Goal: Communication & Community: Participate in discussion

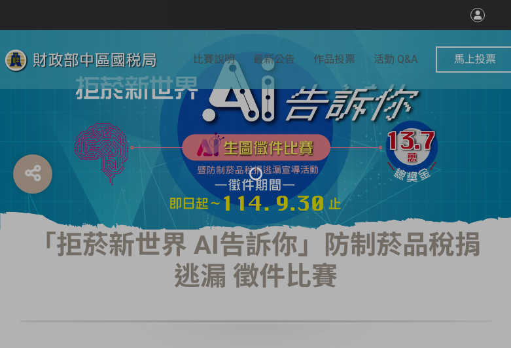
select select "vote"
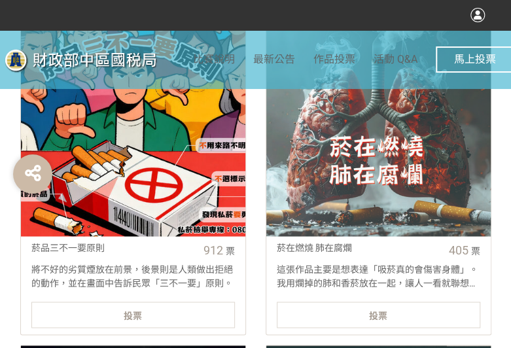
scroll to position [589, 0]
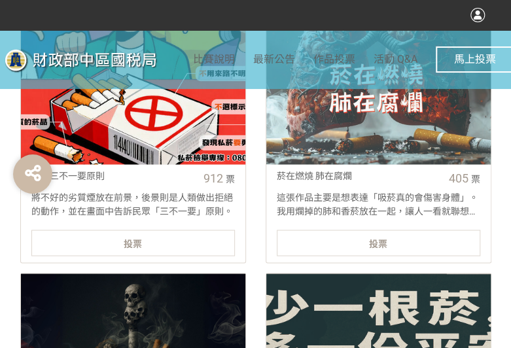
click at [169, 248] on div "投票" at bounding box center [133, 243] width 204 height 26
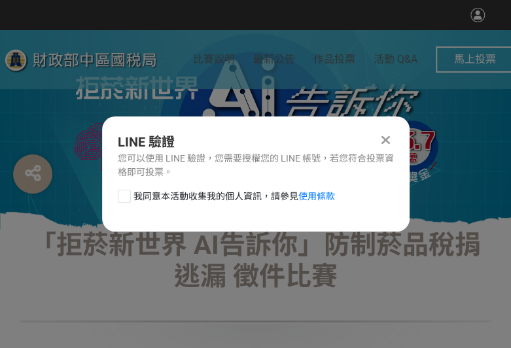
click at [130, 198] on div at bounding box center [124, 196] width 13 height 13
checkbox input "true"
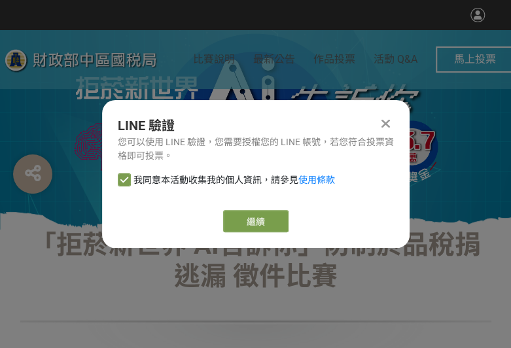
click at [291, 213] on div "繼續" at bounding box center [256, 221] width 276 height 22
click at [284, 217] on button "繼續" at bounding box center [255, 221] width 65 height 22
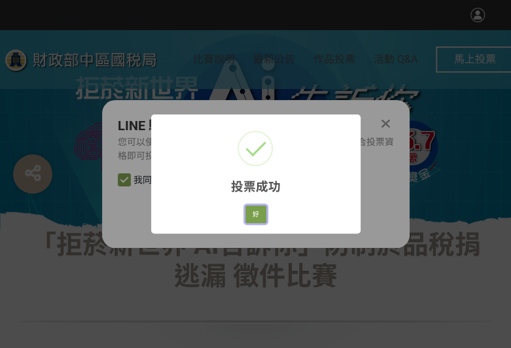
drag, startPoint x: 255, startPoint y: 213, endPoint x: 279, endPoint y: 222, distance: 25.1
click at [255, 213] on button "好" at bounding box center [255, 215] width 21 height 18
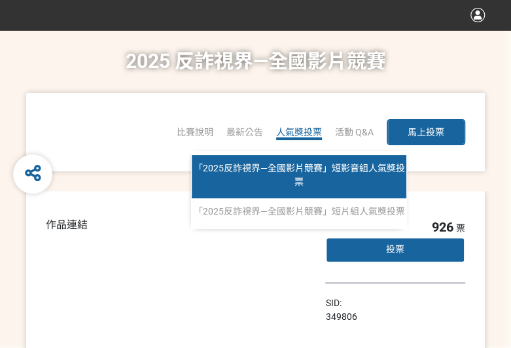
click at [306, 166] on span "「2025反詐視界—全國影片競賽」短影音組人氣獎投票" at bounding box center [299, 175] width 211 height 24
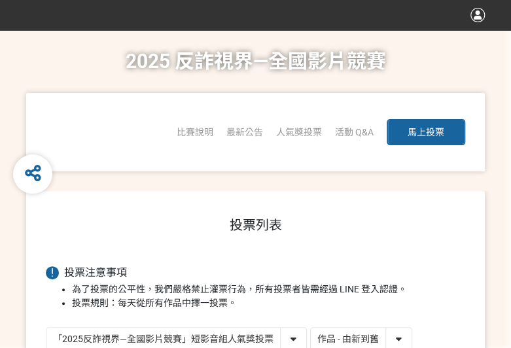
click at [327, 337] on select "作品 - 由新到舊 作品 - 由舊到新 票數 - 由多到少 票數 - 由少到多" at bounding box center [361, 339] width 101 height 23
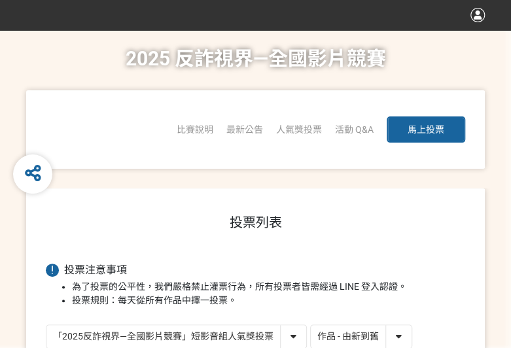
select select "vote"
click at [311, 325] on select "作品 - 由新到舊 作品 - 由舊到新 票數 - 由多到少 票數 - 由少到多" at bounding box center [361, 336] width 101 height 23
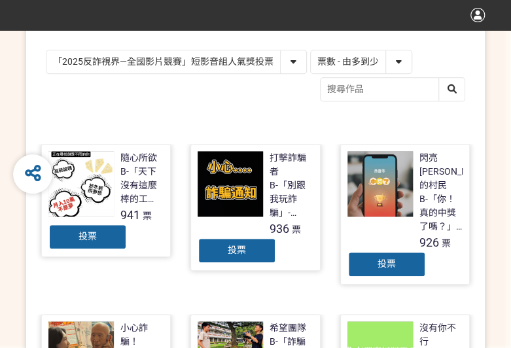
scroll to position [327, 0]
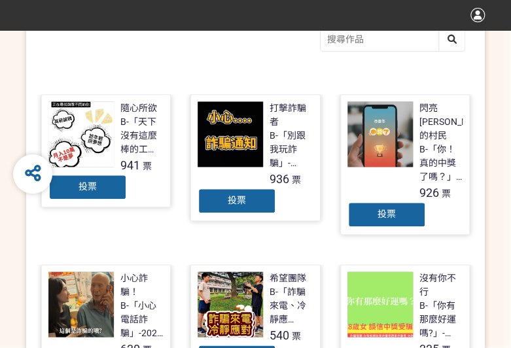
click at [66, 196] on div "投票" at bounding box center [87, 187] width 79 height 26
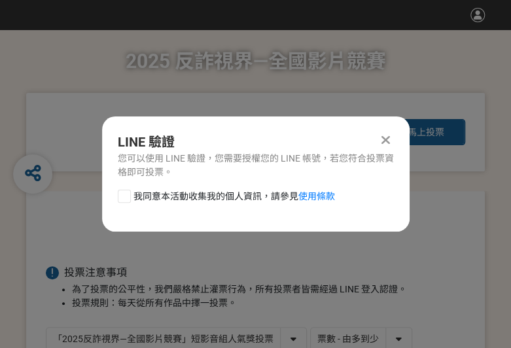
scroll to position [0, 0]
click at [117, 198] on div "我同意本活動收集我的個人資訊，請參見 使用條款" at bounding box center [256, 203] width 308 height 26
click at [121, 193] on div at bounding box center [124, 196] width 13 height 13
checkbox input "true"
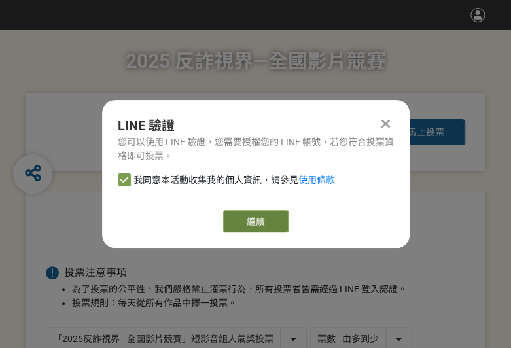
click at [226, 219] on button "繼續" at bounding box center [255, 221] width 65 height 22
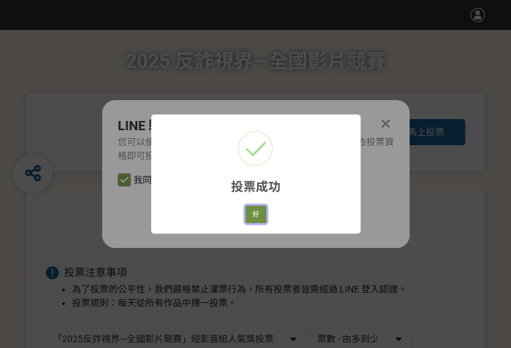
click at [253, 219] on button "好" at bounding box center [255, 215] width 21 height 18
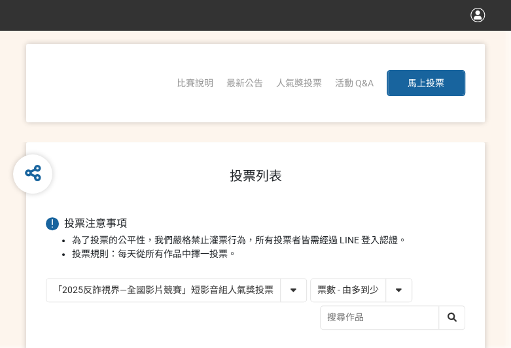
scroll to position [210, 0]
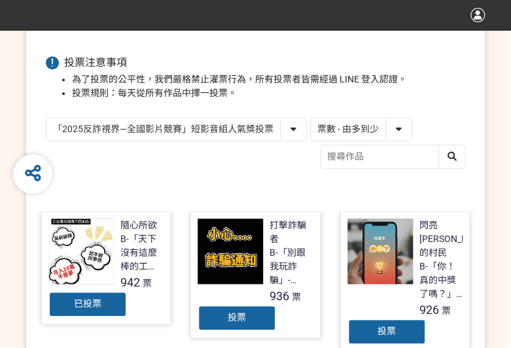
click at [176, 130] on select "「2025反詐視界—全國影片競賽」短影音組人氣獎投票 「2025反詐視界—全國影片競賽」短片組人氣獎投票" at bounding box center [176, 129] width 260 height 23
select select "13146"
click at [46, 118] on select "「2025反詐視界—全國影片競賽」短影音組人氣獎投票 「2025反詐視界—全國影片競賽」短片組人氣獎投票" at bounding box center [176, 129] width 260 height 23
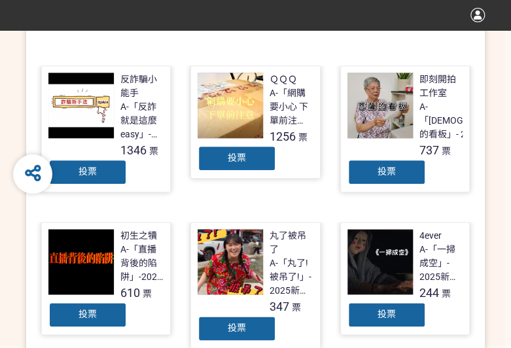
scroll to position [327, 0]
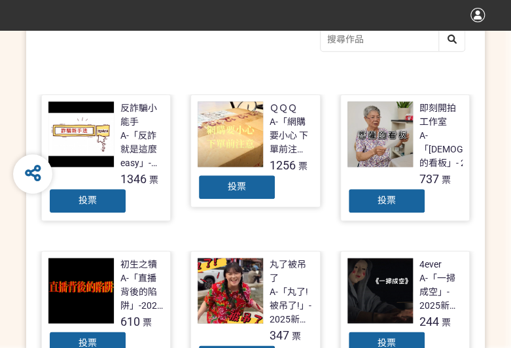
click at [59, 197] on div "投票" at bounding box center [87, 201] width 79 height 26
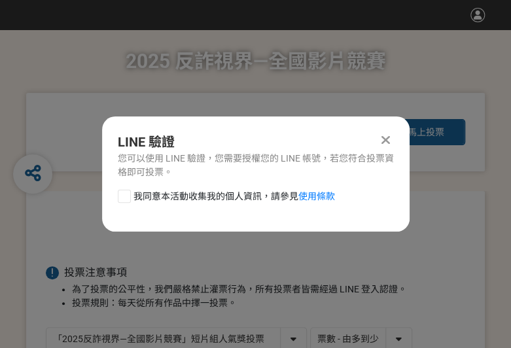
click at [123, 194] on div at bounding box center [124, 196] width 13 height 13
checkbox input "true"
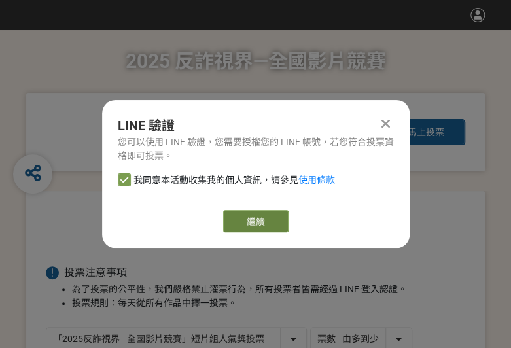
click at [279, 221] on button "繼續" at bounding box center [255, 221] width 65 height 22
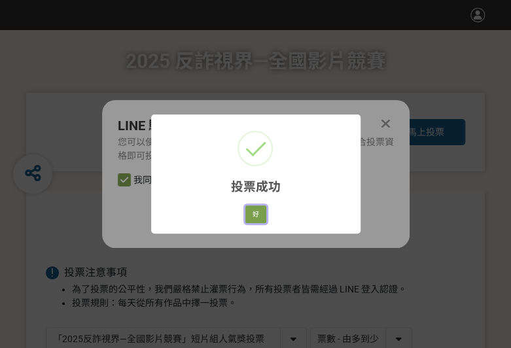
drag, startPoint x: 261, startPoint y: 221, endPoint x: 283, endPoint y: 225, distance: 22.6
click at [259, 221] on button "好" at bounding box center [255, 215] width 21 height 18
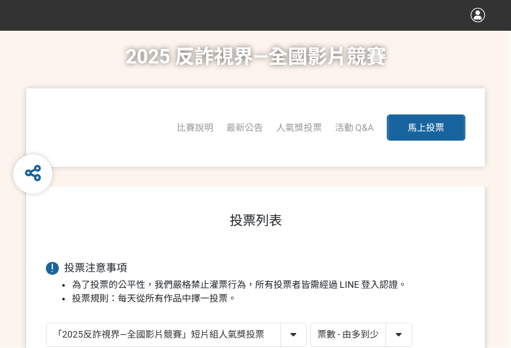
scroll to position [210, 0]
